Goal: Task Accomplishment & Management: Use online tool/utility

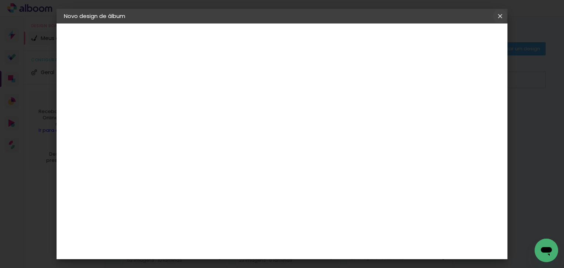
click at [500, 17] on iron-icon at bounding box center [500, 15] width 9 height 7
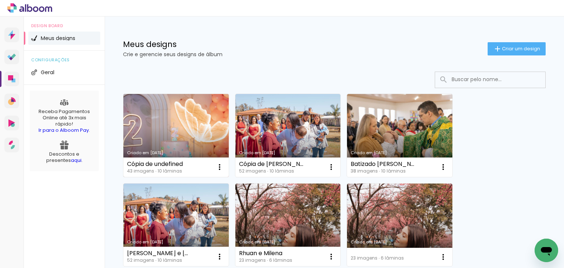
click at [195, 135] on link "Criado em [DATE]" at bounding box center [175, 135] width 105 height 83
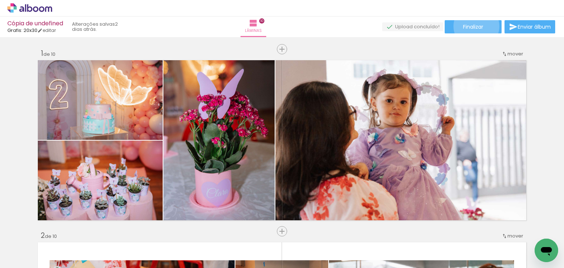
click at [474, 26] on span "Finalizar" at bounding box center [473, 26] width 20 height 5
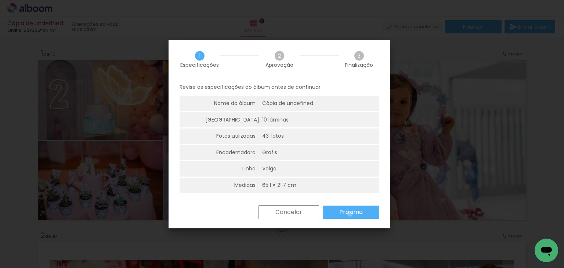
click at [0, 0] on slot "Próximo" at bounding box center [0, 0] width 0 height 0
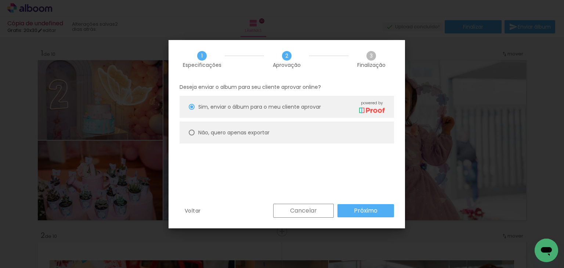
click at [332, 130] on paper-radio-button "Não, quero apenas exportar" at bounding box center [287, 133] width 214 height 22
type paper-radio-button "on"
click at [353, 209] on paper-button "Próximo" at bounding box center [365, 210] width 57 height 13
type input "Alta, 300 DPI"
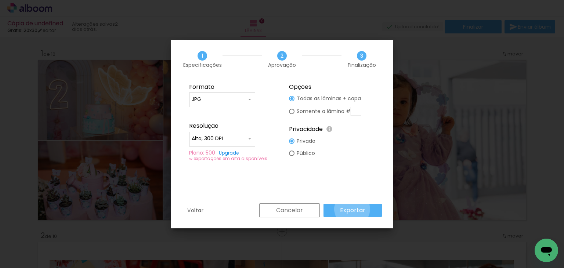
click at [0, 0] on slot "Exportar" at bounding box center [0, 0] width 0 height 0
click at [353, 209] on div "Cancelar Exportar" at bounding box center [319, 210] width 126 height 14
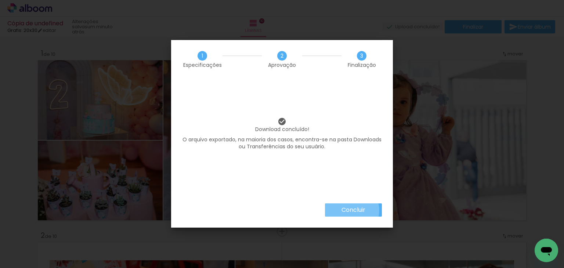
click at [0, 0] on slot "Concluir" at bounding box center [0, 0] width 0 height 0
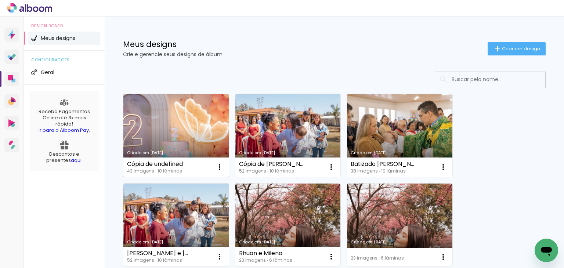
click at [169, 121] on link "Criado em [DATE]" at bounding box center [175, 135] width 105 height 83
